Goal: Task Accomplishment & Management: Manage account settings

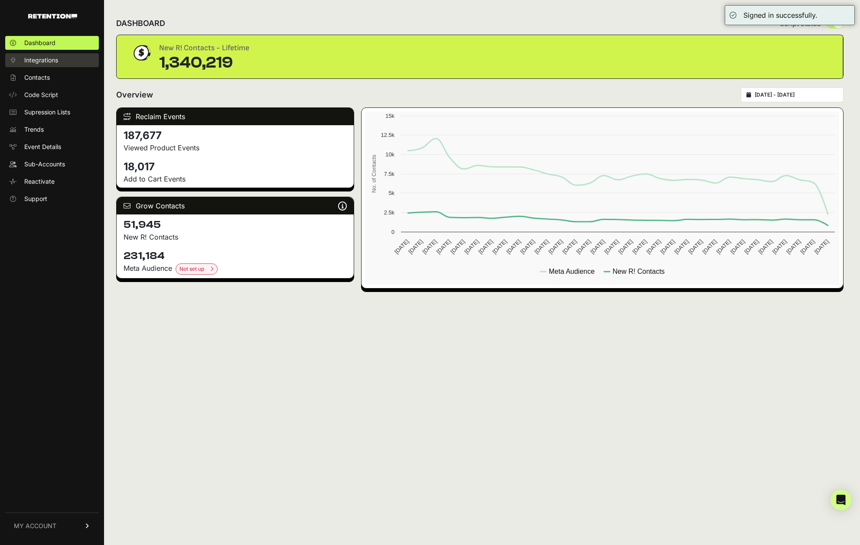
click at [28, 62] on span "Integrations" at bounding box center [41, 60] width 34 height 9
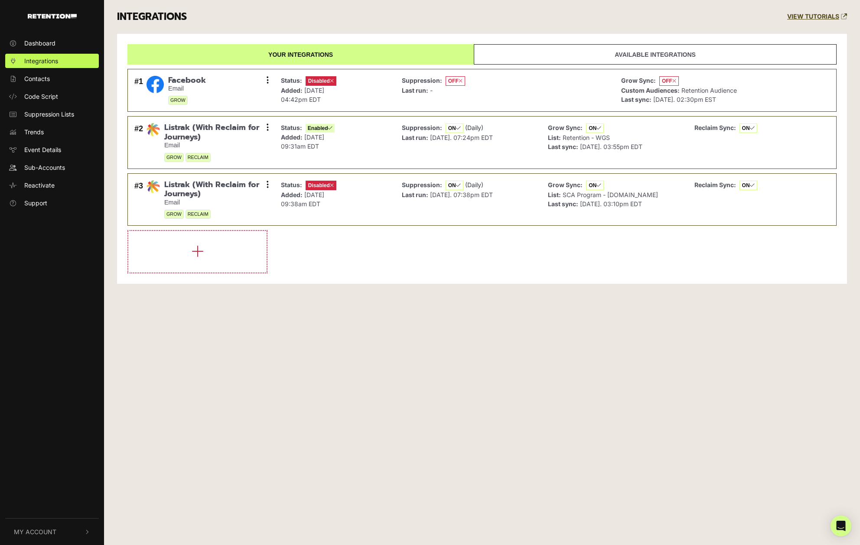
click at [49, 525] on button "My Account" at bounding box center [52, 532] width 94 height 26
click at [36, 526] on span "Sign Out" at bounding box center [36, 530] width 25 height 9
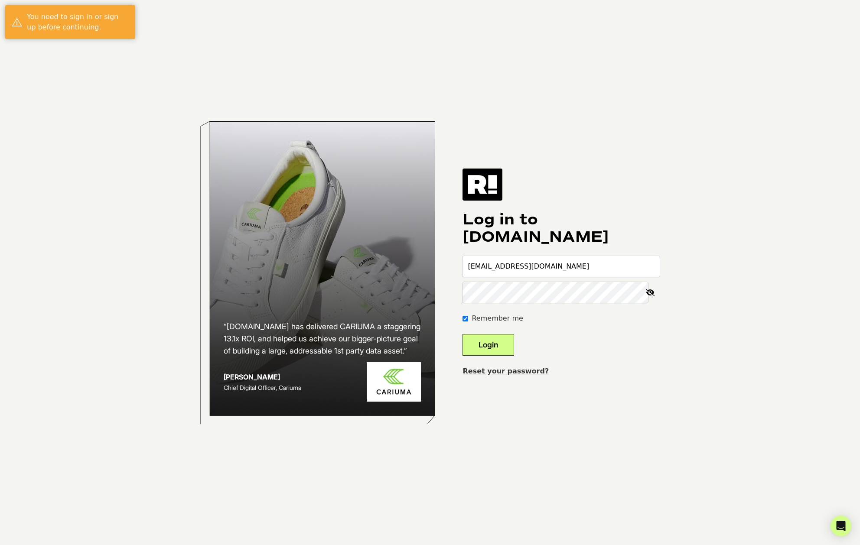
click at [529, 269] on input "[EMAIL_ADDRESS][DOMAIN_NAME]" at bounding box center [560, 266] width 197 height 21
type input "[EMAIL_ADDRESS][DOMAIN_NAME]"
click at [503, 337] on button "Login" at bounding box center [488, 345] width 52 height 22
